Goal: Task Accomplishment & Management: Use online tool/utility

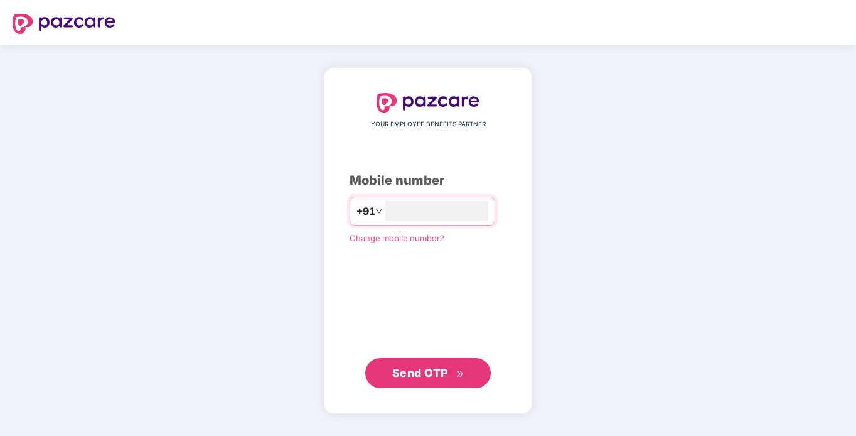
type input "**********"
click at [436, 370] on span "Send OTP" at bounding box center [420, 372] width 56 height 13
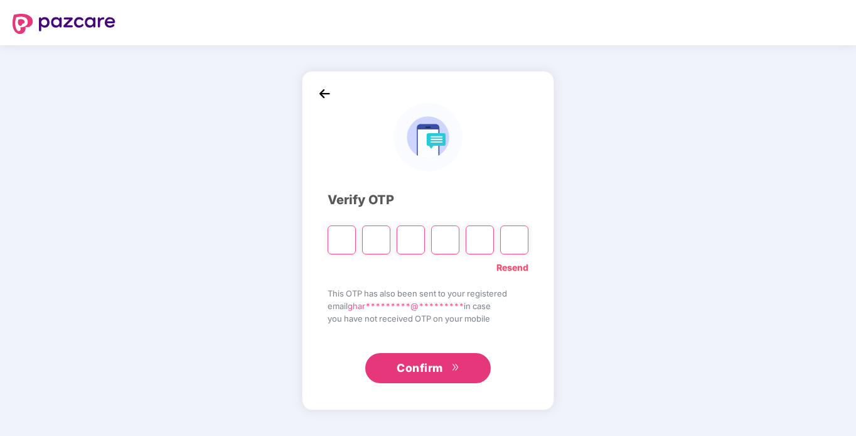
type input "*"
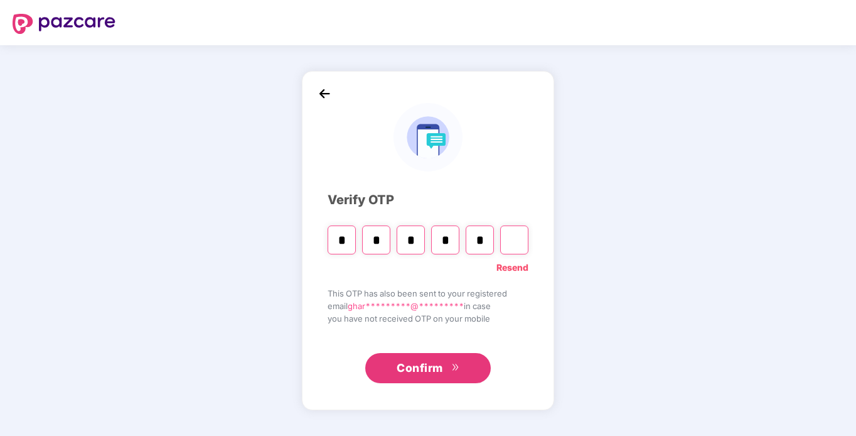
type input "*"
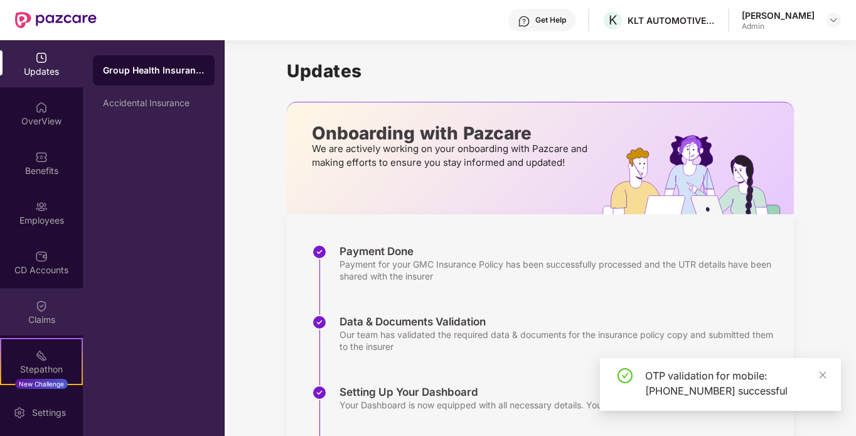
click at [4, 305] on div "Claims" at bounding box center [41, 311] width 83 height 47
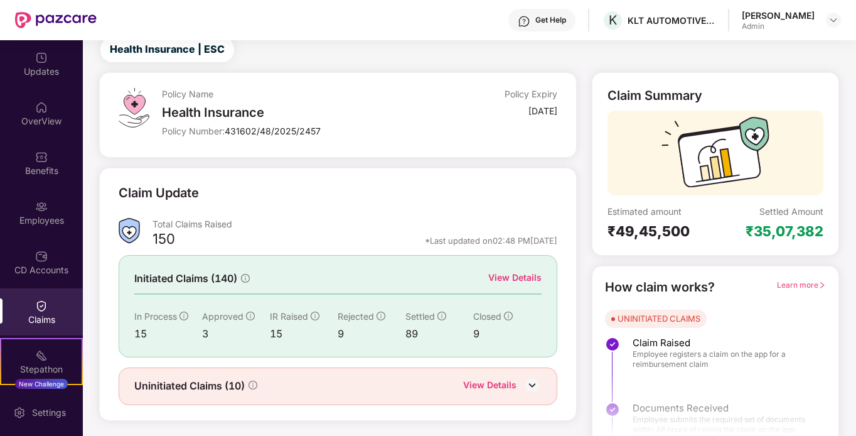
scroll to position [56, 0]
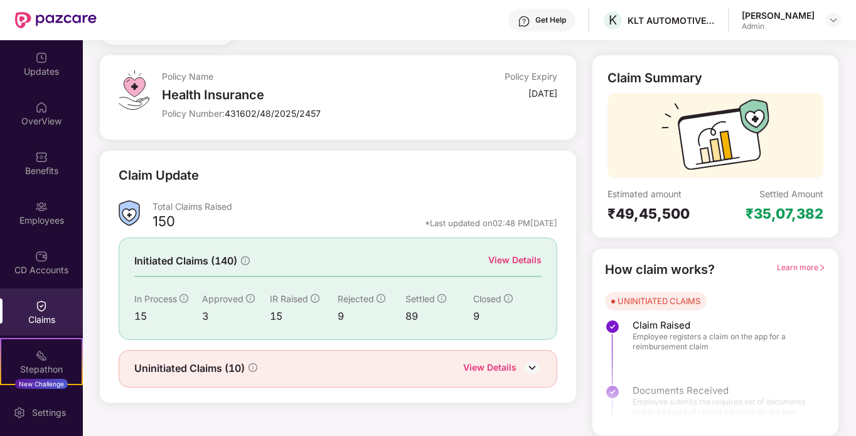
click at [537, 255] on div "View Details" at bounding box center [514, 260] width 53 height 14
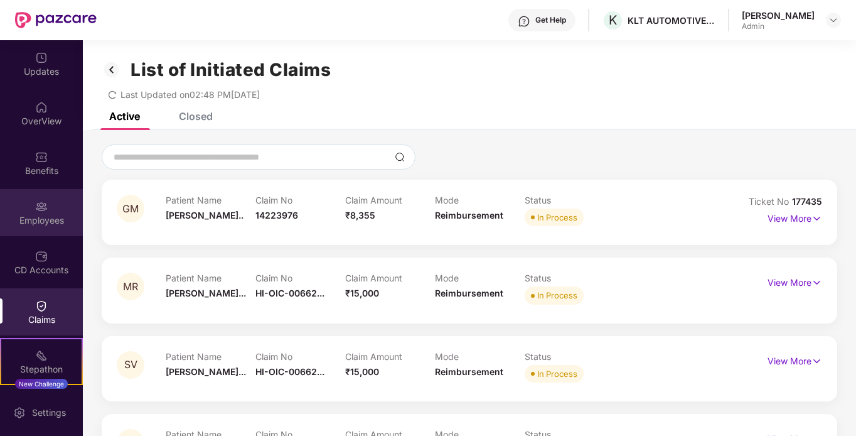
click at [28, 199] on div "Employees" at bounding box center [41, 212] width 83 height 47
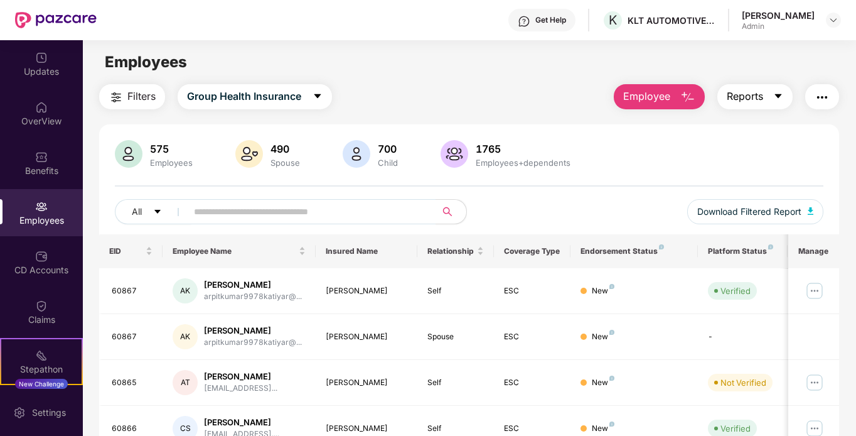
click at [787, 93] on button "Reports" at bounding box center [755, 96] width 75 height 25
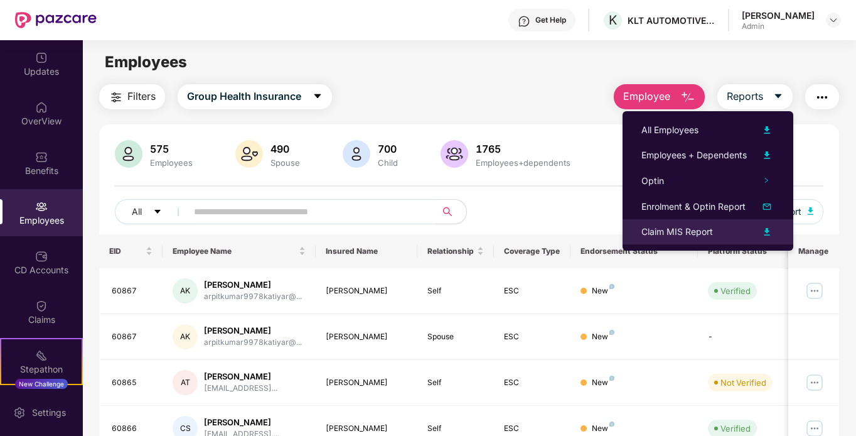
click at [678, 231] on div "Claim MIS Report" at bounding box center [678, 232] width 72 height 14
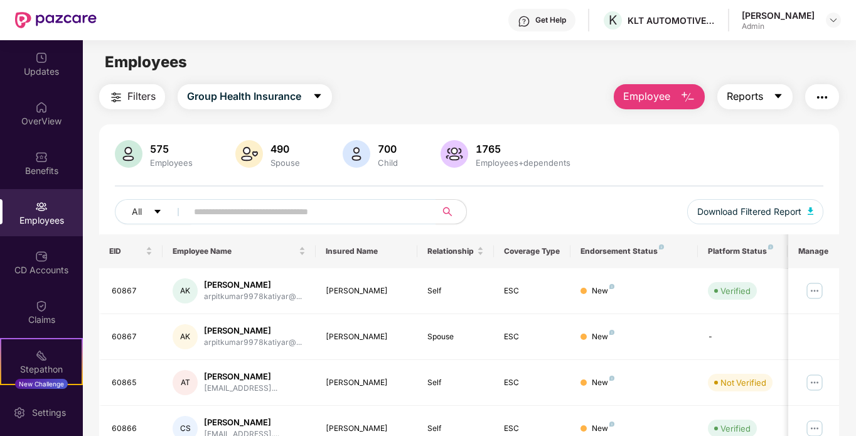
click at [779, 94] on icon "caret-down" at bounding box center [778, 96] width 7 height 4
click at [826, 149] on div "575 Employees 490 Spouse 700 Child 1765 Employees+dependents All Download Filte…" at bounding box center [469, 187] width 741 height 94
click at [830, 100] on img "button" at bounding box center [822, 97] width 15 height 15
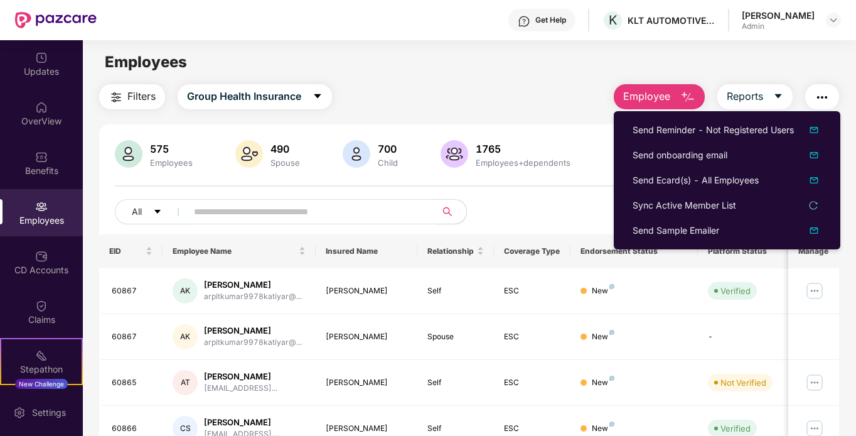
click at [796, 72] on div "Employees" at bounding box center [469, 62] width 773 height 24
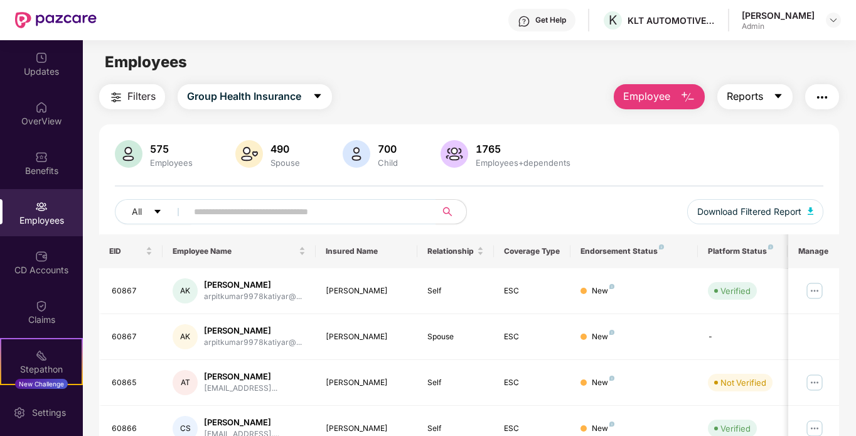
click at [782, 94] on icon "caret-down" at bounding box center [778, 96] width 7 height 4
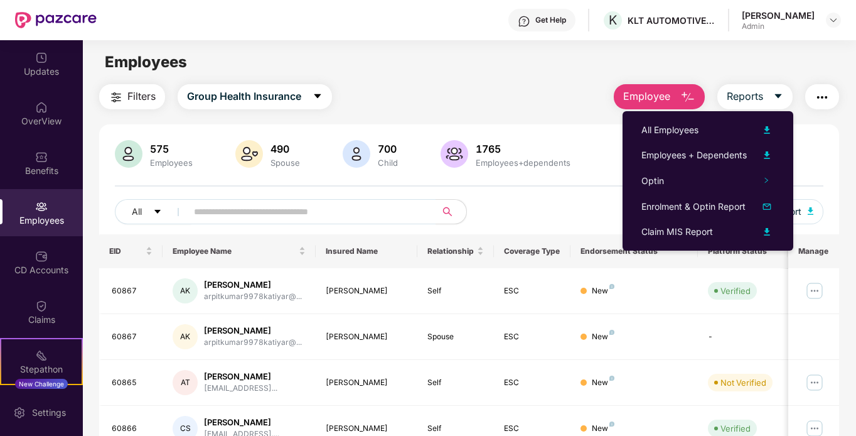
click at [502, 97] on div "Filters Group Health Insurance Employee Reports" at bounding box center [469, 96] width 741 height 25
